Goal: Information Seeking & Learning: Learn about a topic

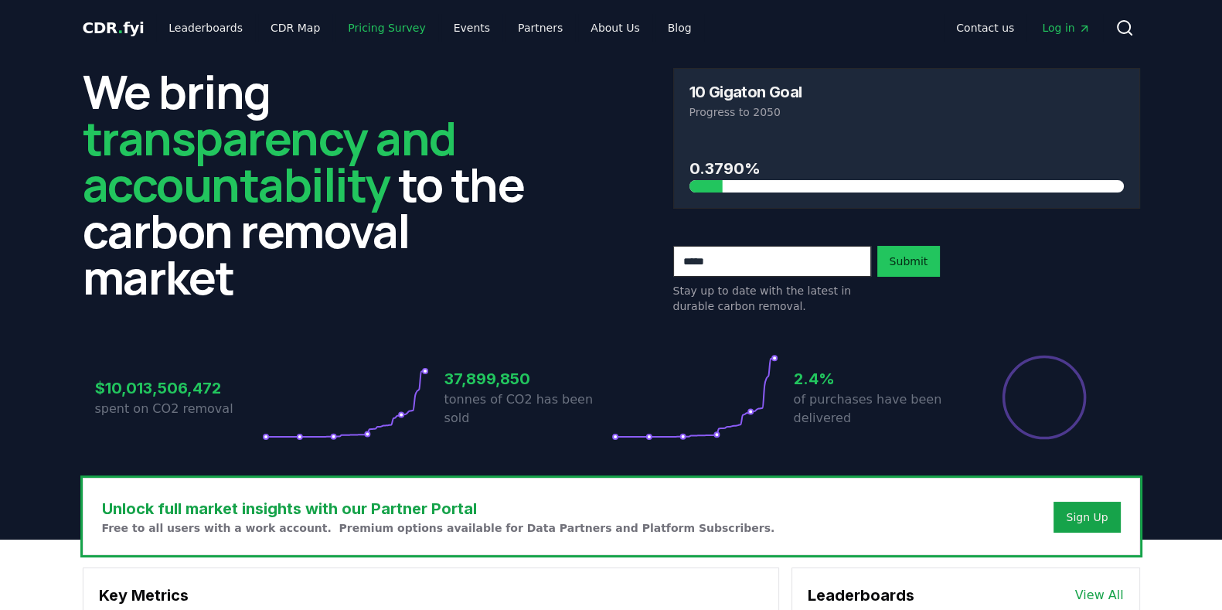
click at [352, 22] on link "Pricing Survey" at bounding box center [386, 28] width 102 height 28
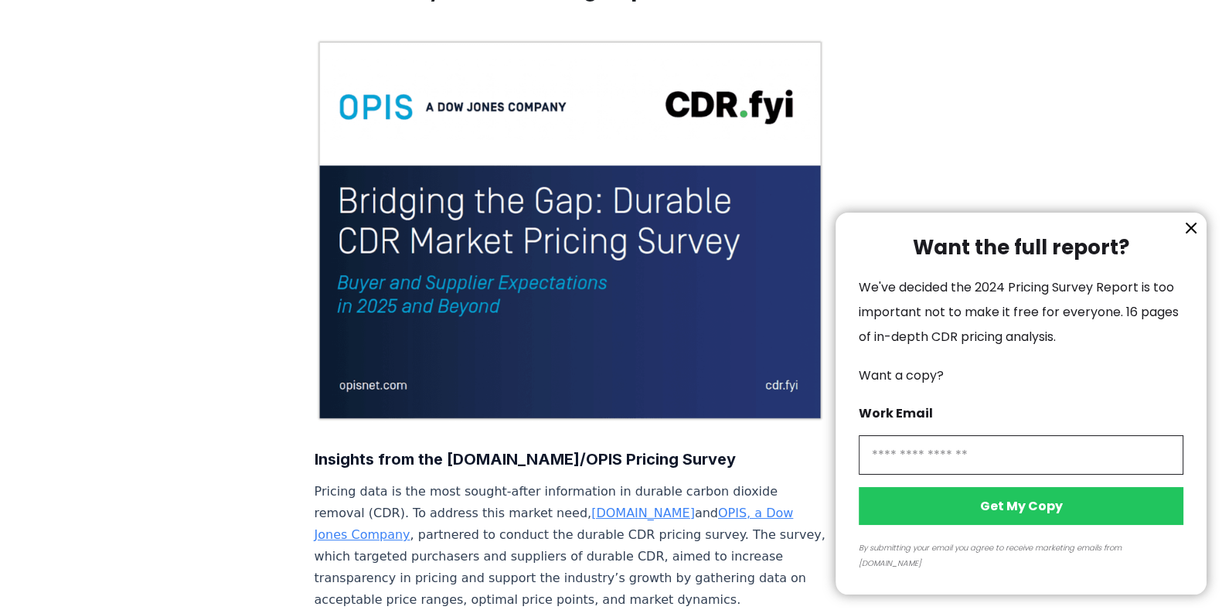
scroll to position [160, 0]
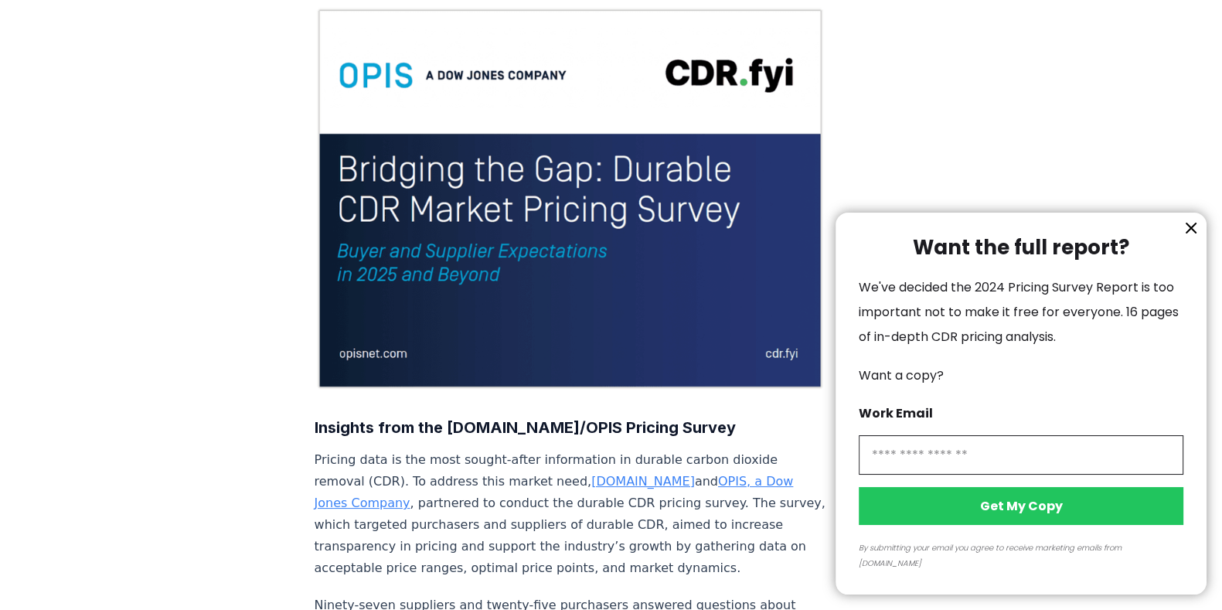
click at [1188, 237] on icon "information" at bounding box center [1191, 228] width 19 height 19
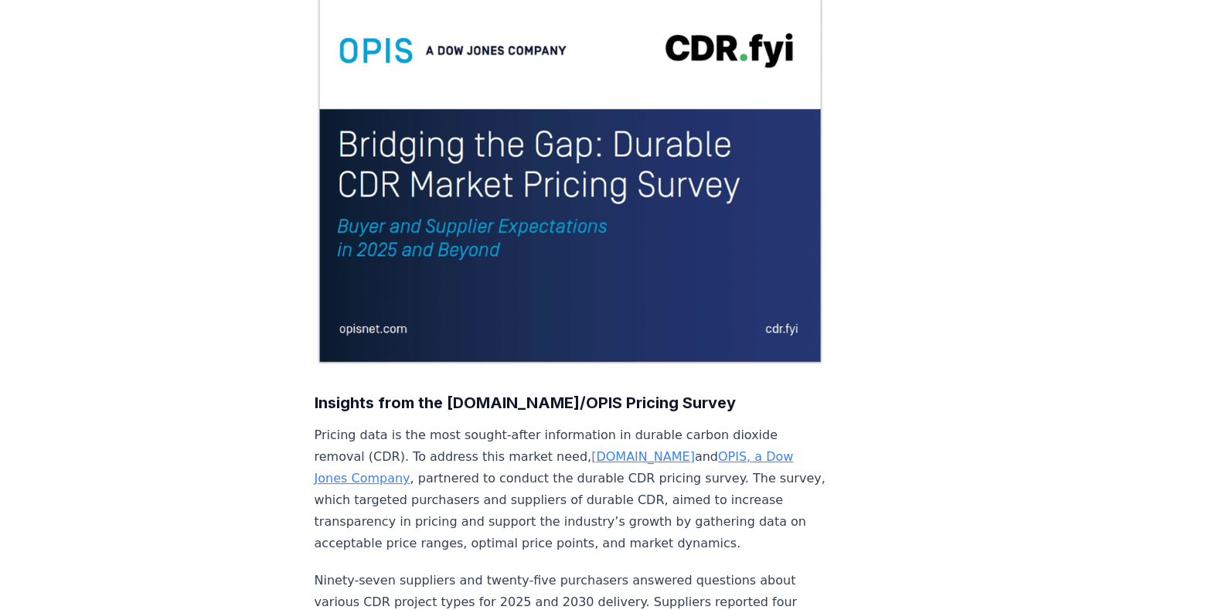
scroll to position [0, 0]
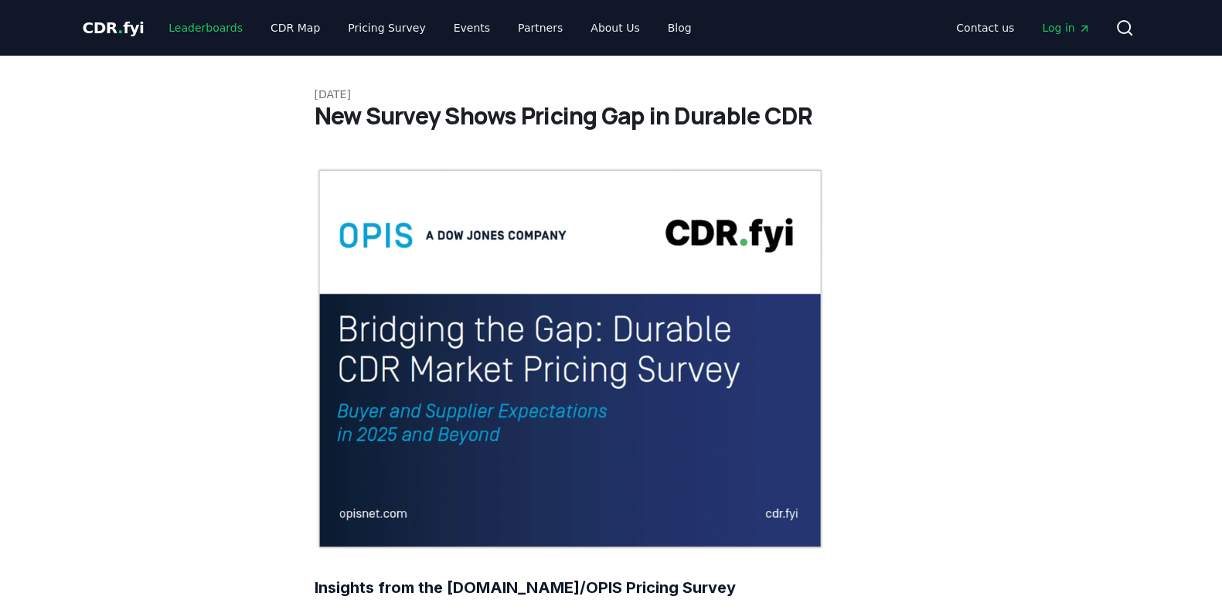
click at [209, 26] on link "Leaderboards" at bounding box center [205, 28] width 99 height 28
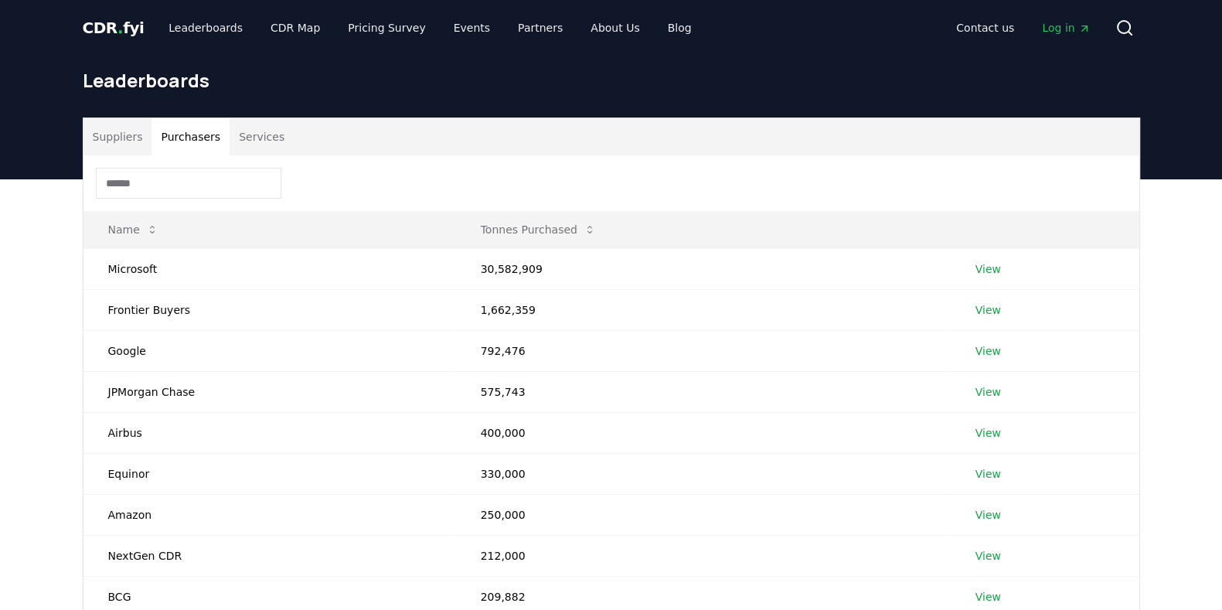
click at [180, 142] on button "Purchasers" at bounding box center [190, 136] width 78 height 37
click at [202, 22] on link "Leaderboards" at bounding box center [205, 28] width 99 height 28
click at [117, 21] on span "." at bounding box center [119, 28] width 5 height 19
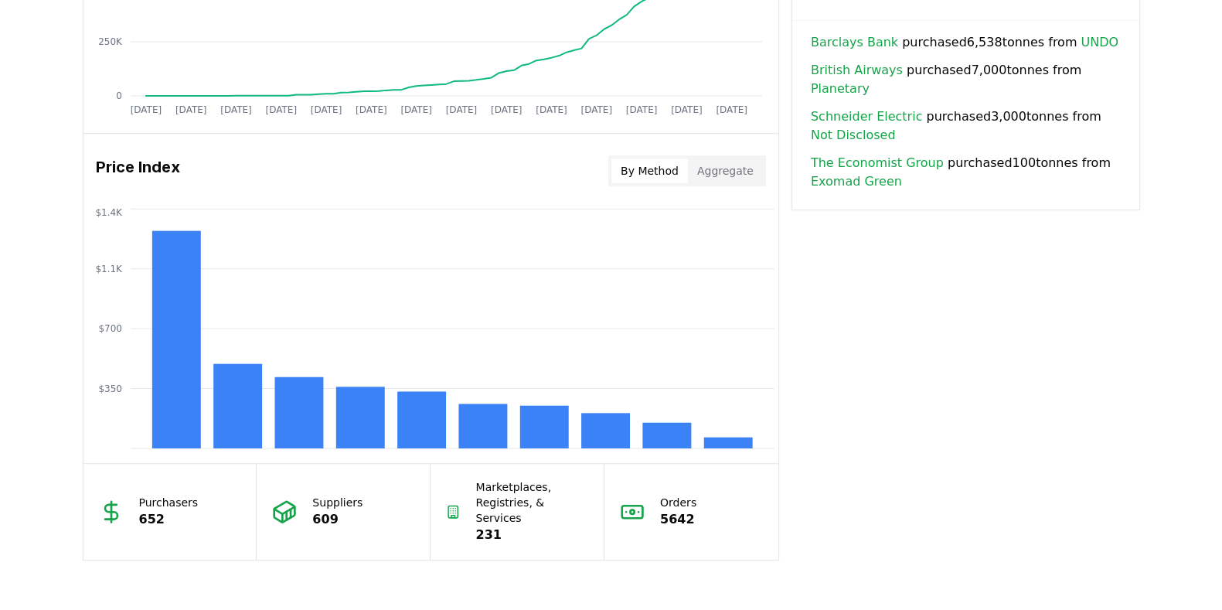
scroll to position [1152, 0]
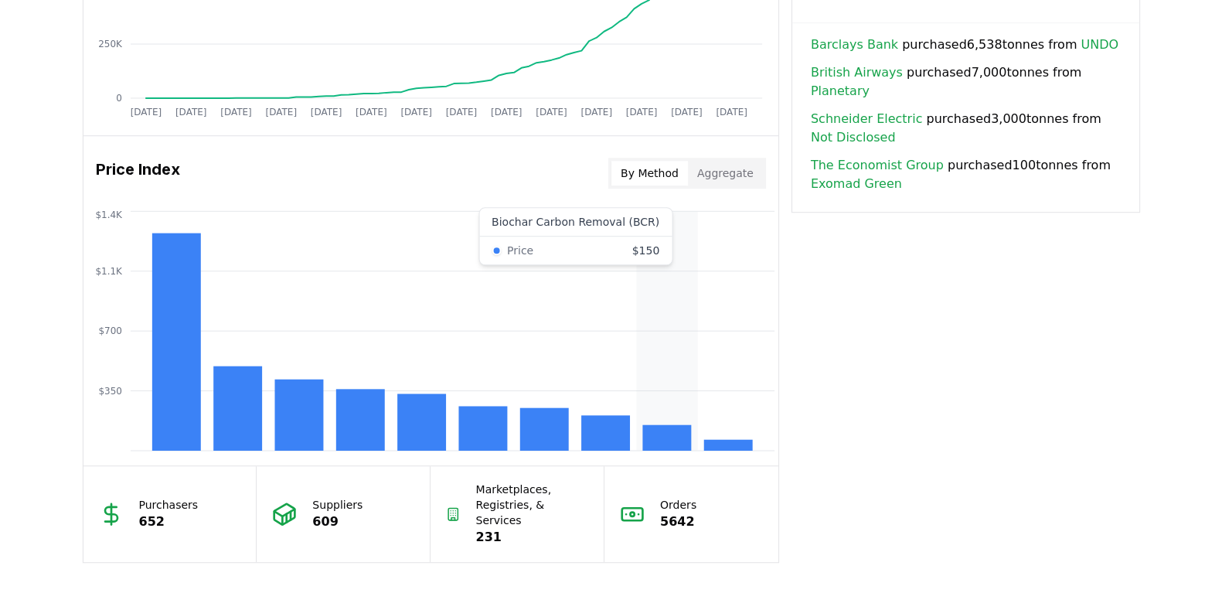
click at [649, 430] on rect at bounding box center [666, 438] width 49 height 26
click at [641, 243] on icon "$350 $700 $1.1K $1.4K" at bounding box center [430, 330] width 695 height 247
